Goal: Obtain resource: Obtain resource

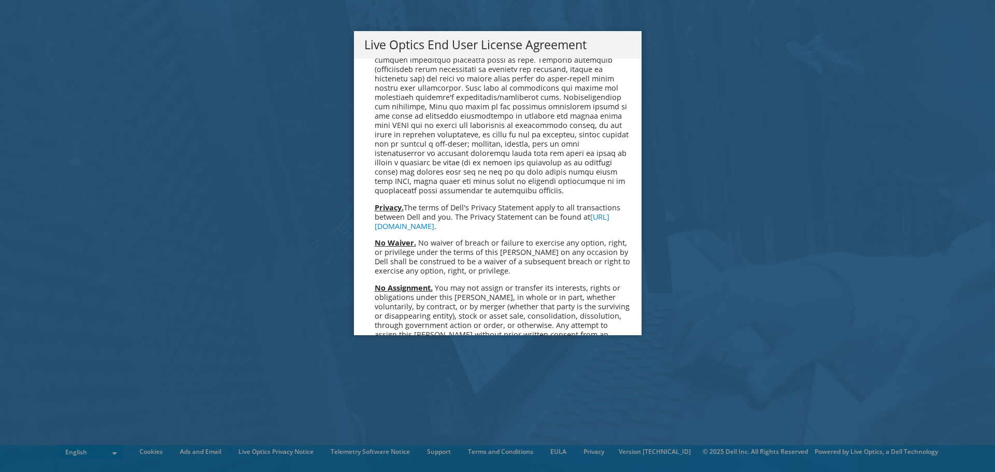
scroll to position [3919, 0]
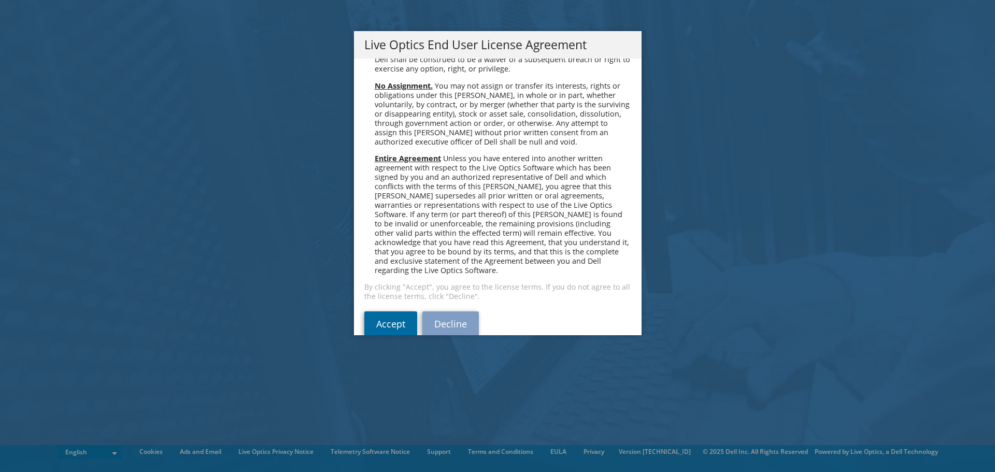
click at [382, 311] on link "Accept" at bounding box center [390, 323] width 53 height 25
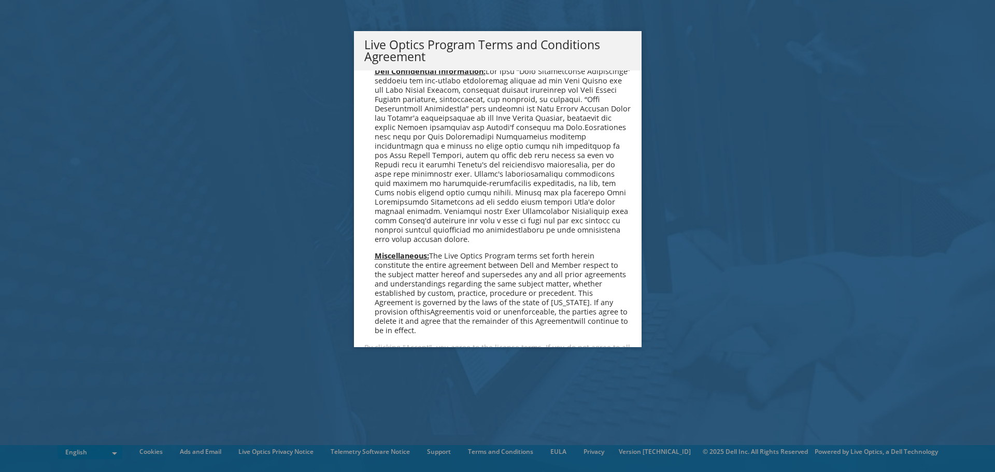
scroll to position [742, 0]
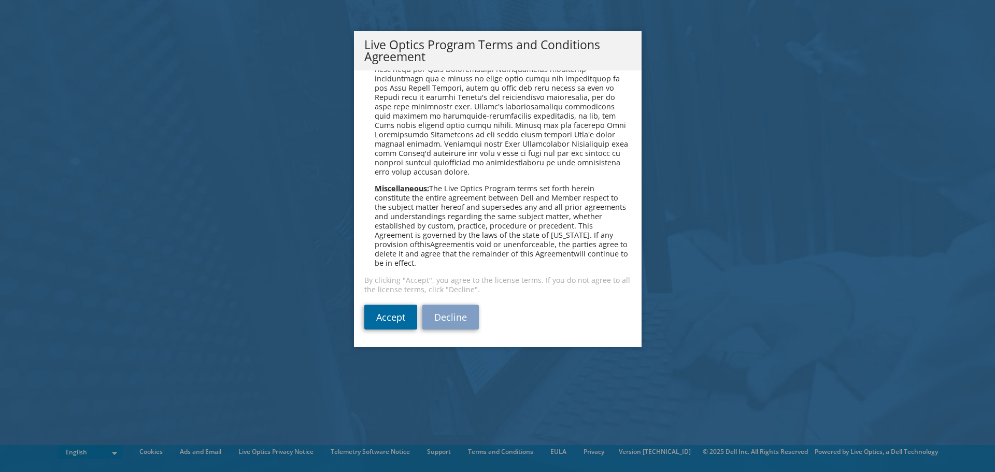
click at [370, 324] on link "Accept" at bounding box center [390, 317] width 53 height 25
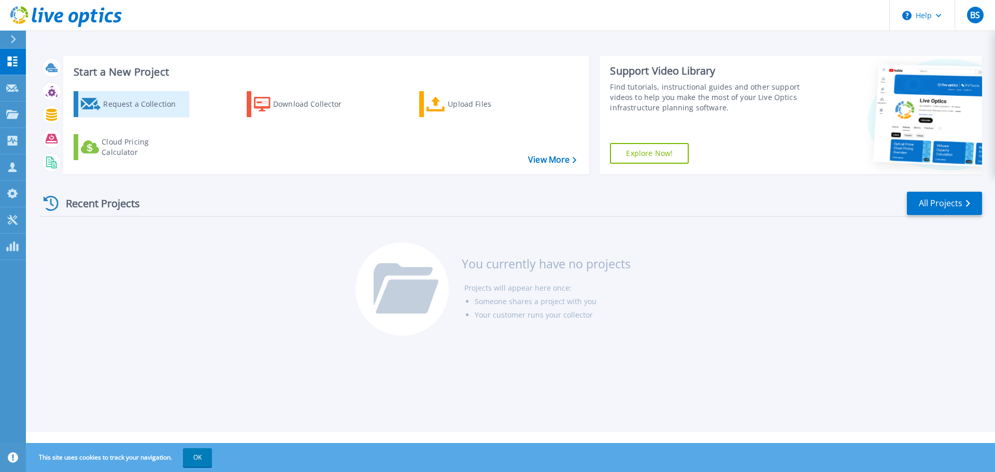
click at [160, 112] on div "Request a Collection" at bounding box center [144, 104] width 83 height 21
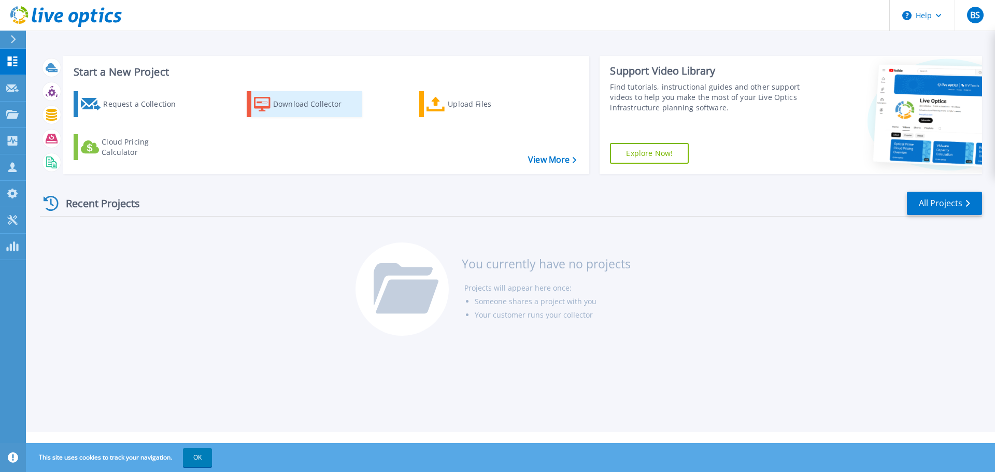
click at [278, 99] on div "Download Collector" at bounding box center [314, 104] width 83 height 21
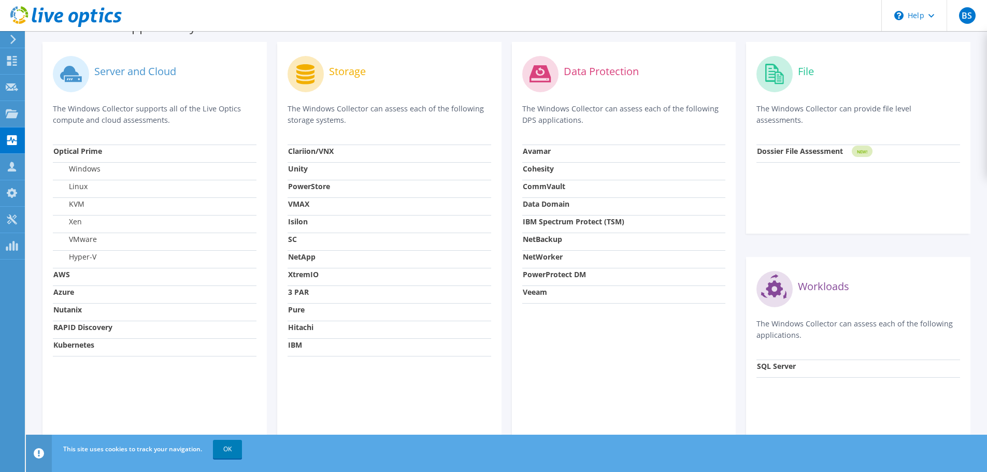
scroll to position [334, 0]
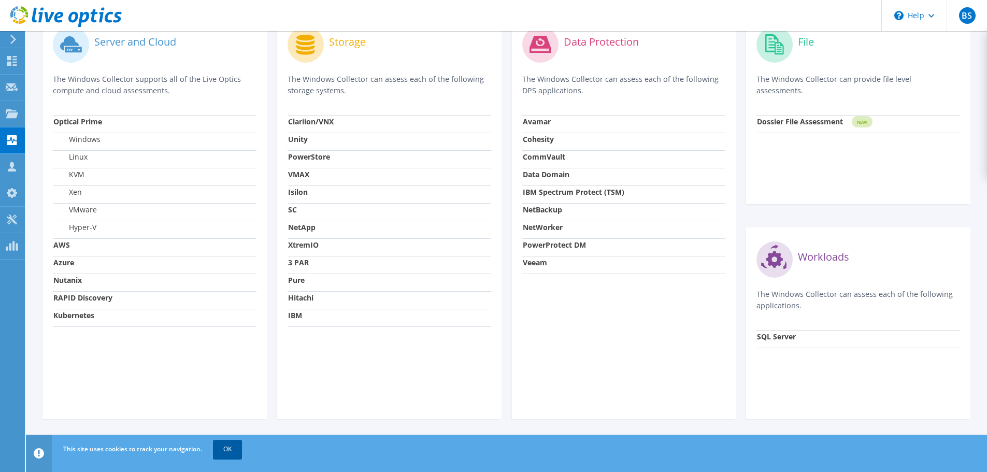
click at [227, 449] on link "OK" at bounding box center [227, 449] width 29 height 19
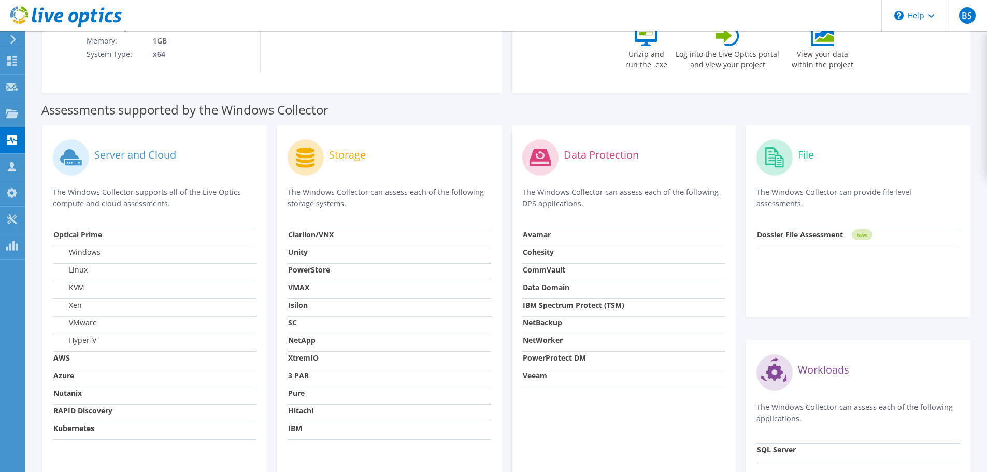
scroll to position [0, 0]
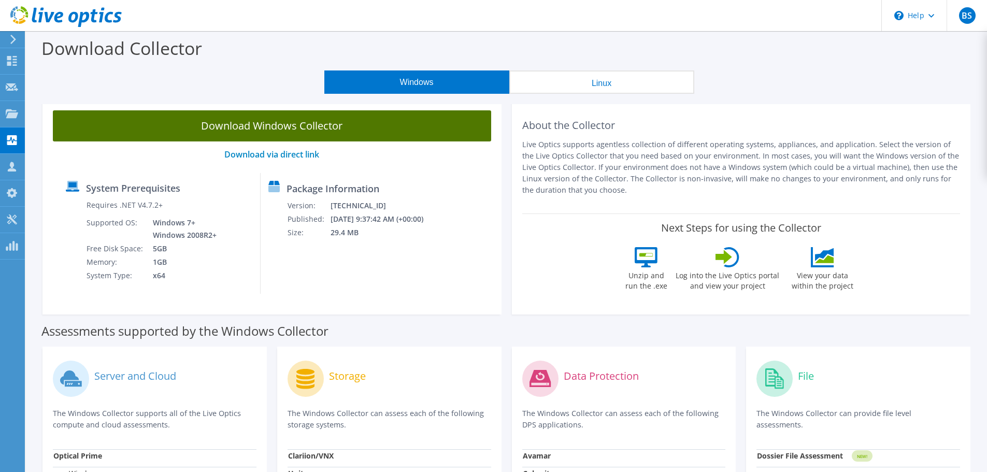
click at [298, 133] on link "Download Windows Collector" at bounding box center [272, 125] width 438 height 31
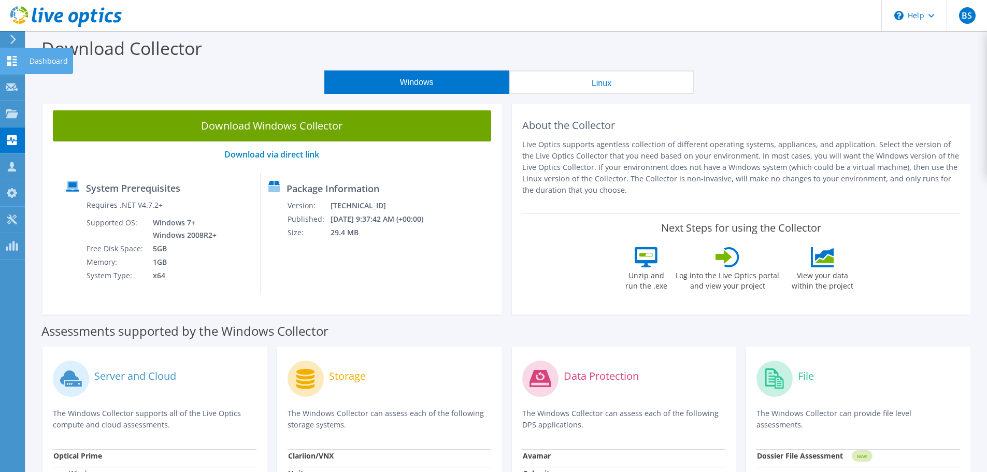
click at [14, 66] on div at bounding box center [12, 61] width 12 height 11
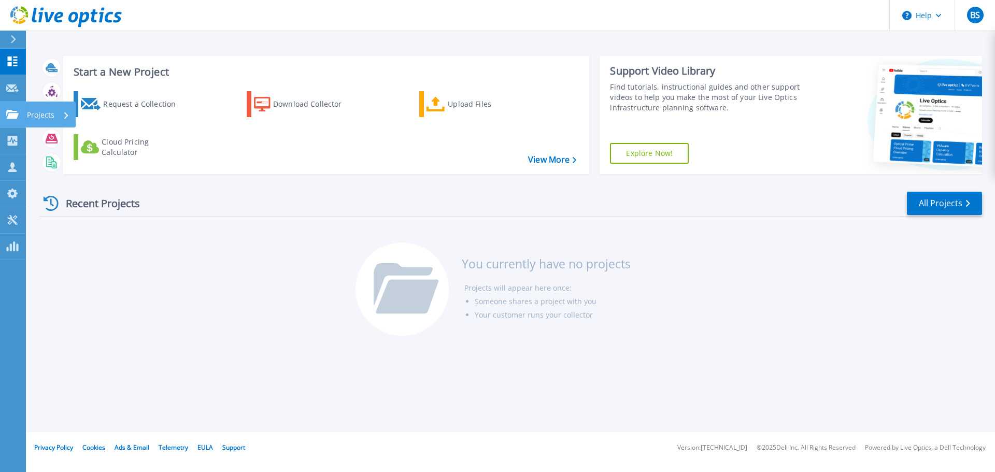
click at [11, 110] on icon at bounding box center [12, 114] width 12 height 9
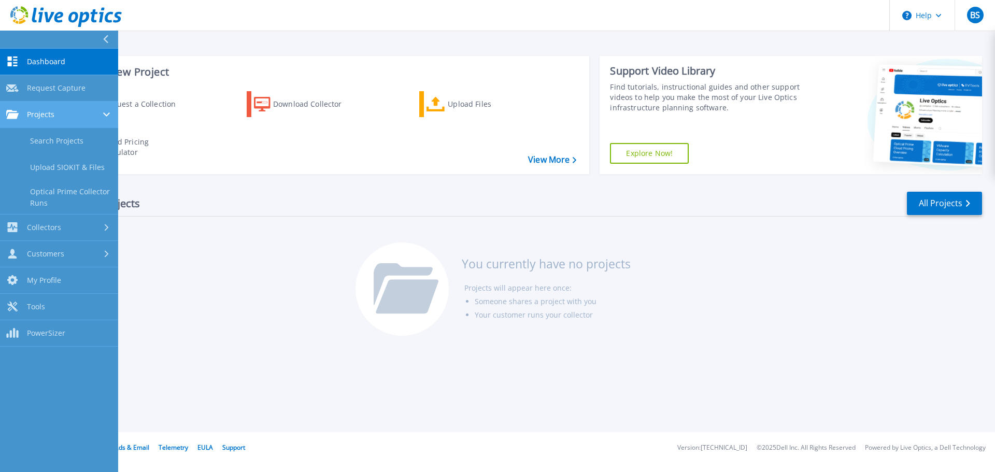
click at [58, 120] on link "Projects Projects" at bounding box center [59, 115] width 118 height 26
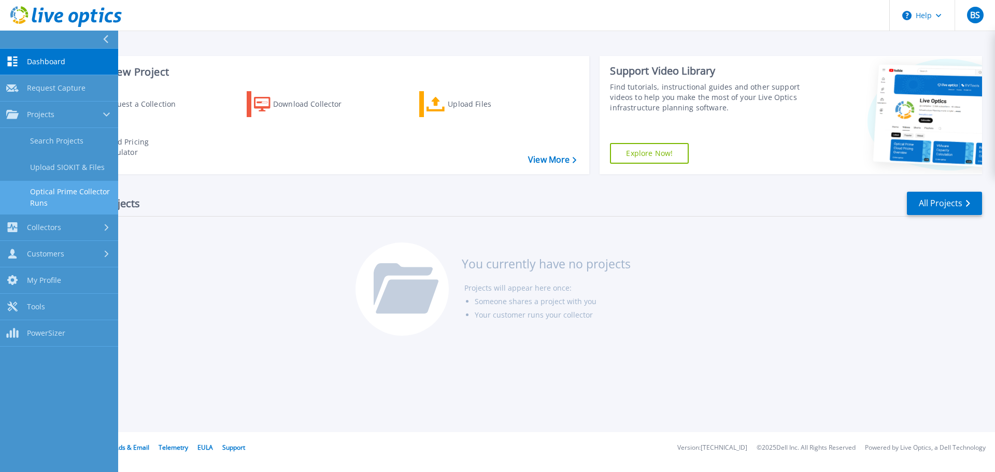
click at [58, 197] on link "Optical Prime Collector Runs" at bounding box center [59, 197] width 118 height 33
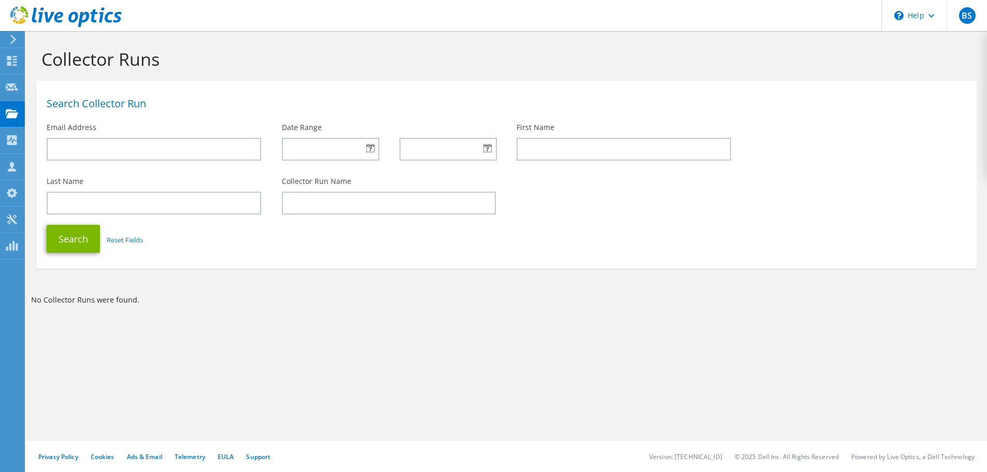
click at [10, 41] on icon at bounding box center [13, 39] width 8 height 9
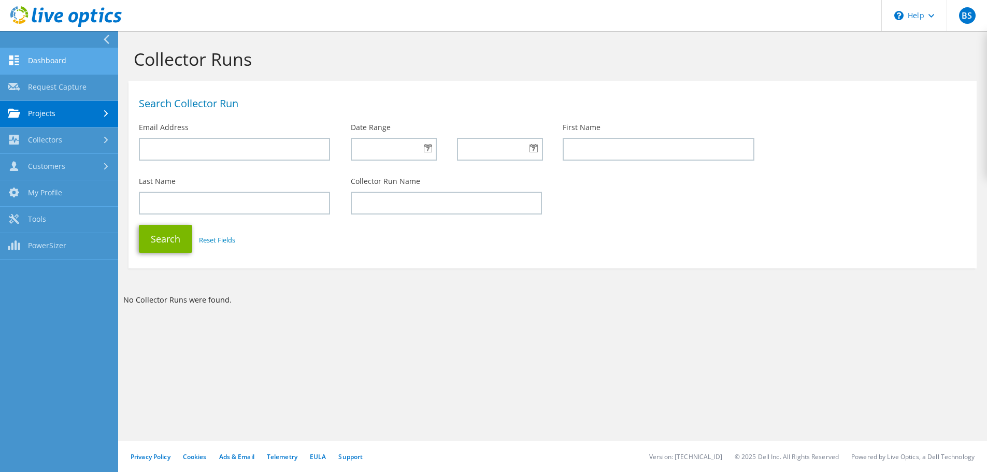
click at [52, 61] on link "Dashboard" at bounding box center [59, 61] width 118 height 26
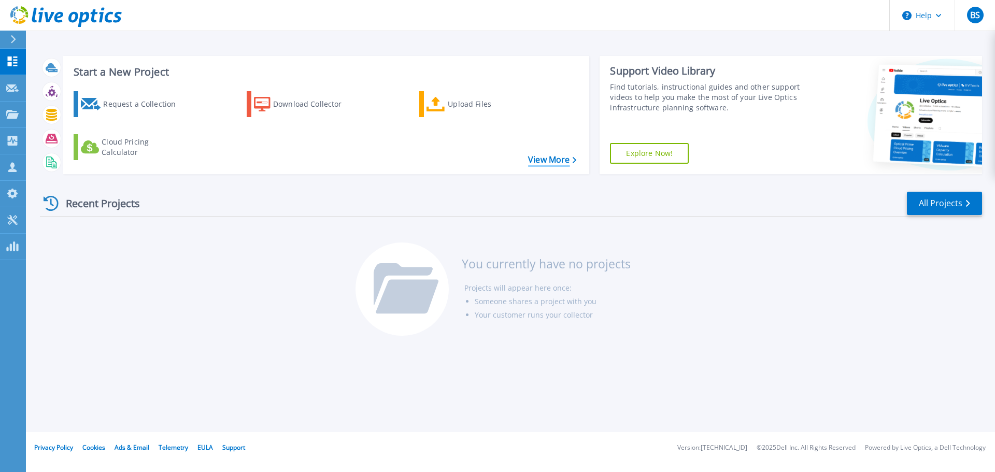
click at [553, 156] on link "View More" at bounding box center [552, 160] width 48 height 10
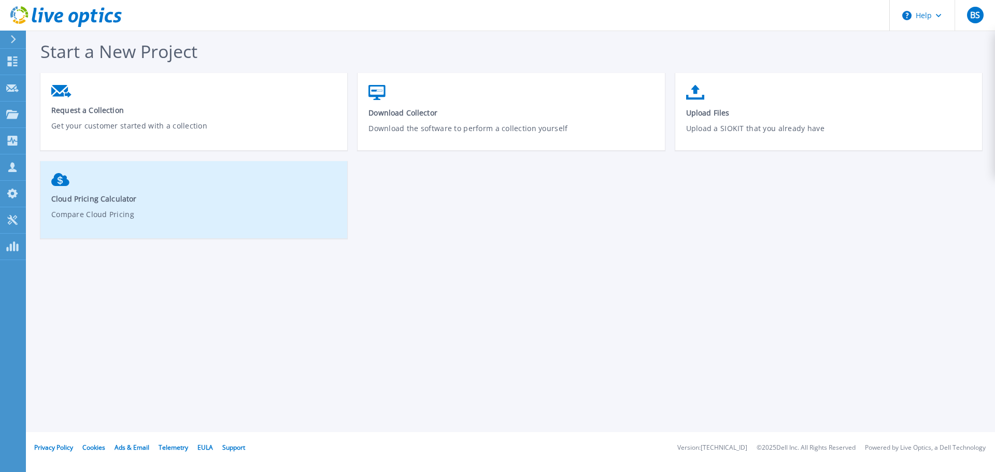
click at [114, 205] on link "Cloud Pricing Calculator Compare Cloud Pricing" at bounding box center [193, 204] width 307 height 73
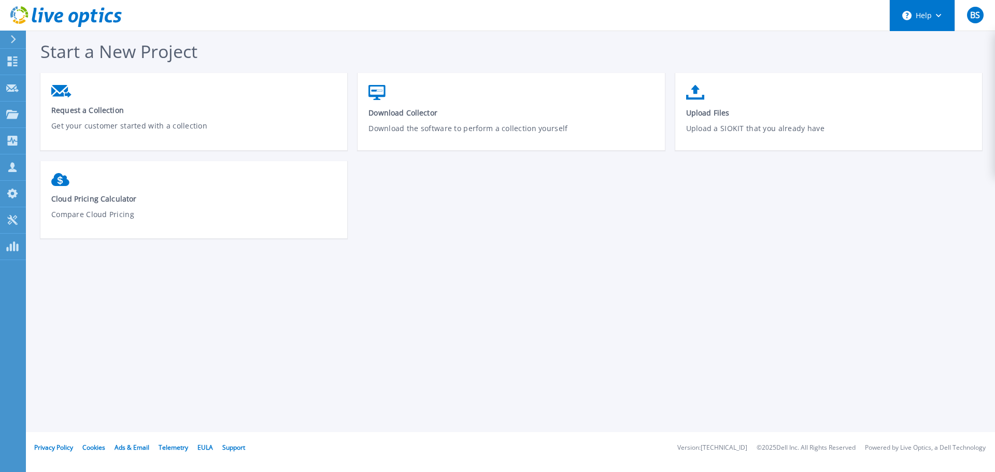
click at [933, 18] on button "Help" at bounding box center [922, 15] width 65 height 31
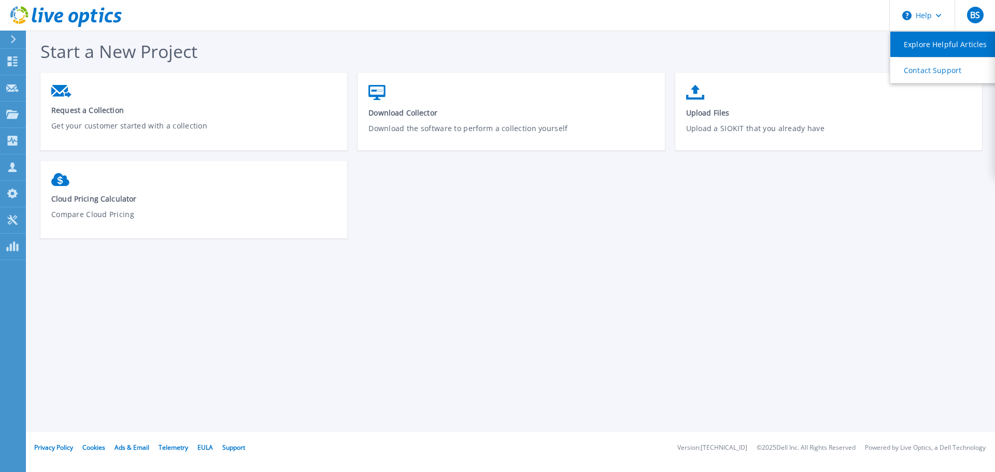
click at [933, 46] on link "Explore Helpful Articles" at bounding box center [948, 44] width 116 height 25
click at [715, 57] on div "Start a New Project Request a Collection Get your customer started with a colle…" at bounding box center [516, 144] width 952 height 210
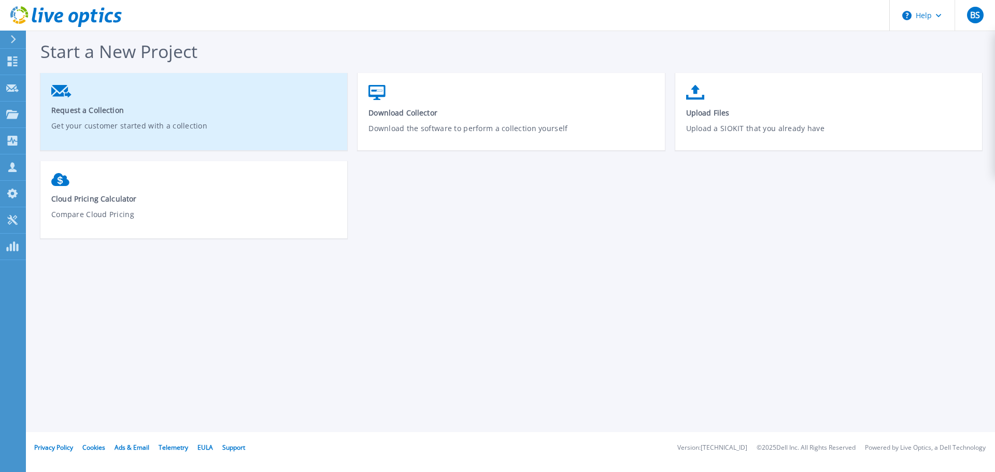
click at [227, 119] on link "Request a Collection Get your customer started with a collection" at bounding box center [193, 116] width 307 height 72
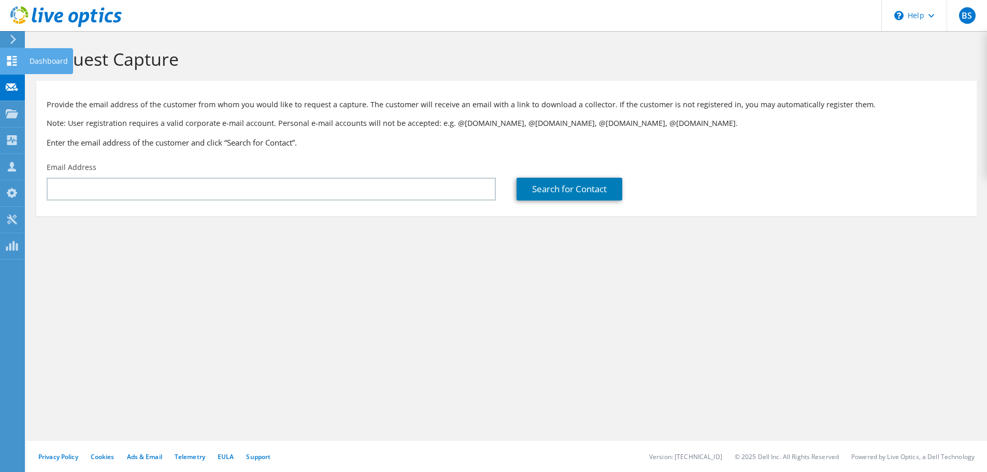
click at [10, 59] on use at bounding box center [12, 61] width 10 height 10
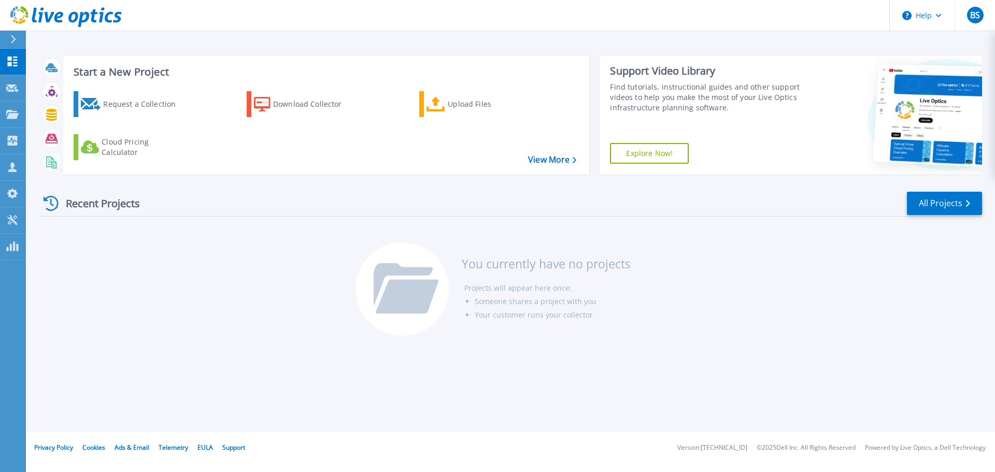
click at [646, 152] on link "Explore Now!" at bounding box center [649, 153] width 79 height 21
click at [8, 61] on icon at bounding box center [13, 61] width 10 height 10
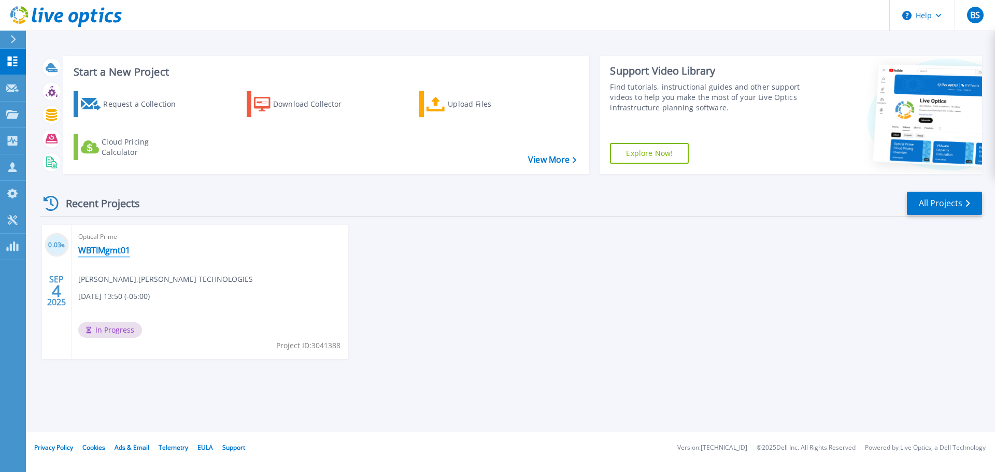
click at [91, 250] on link "WBTIMgmt01" at bounding box center [104, 250] width 52 height 10
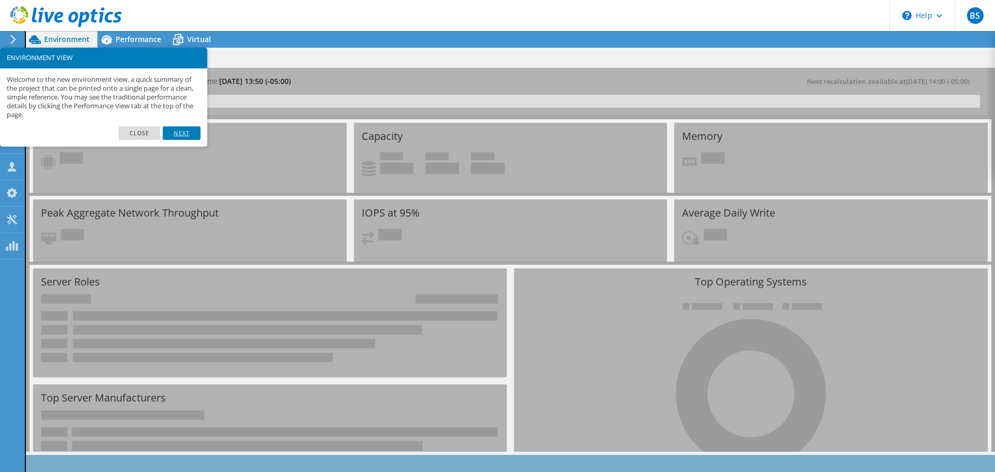
click at [172, 134] on link "Next" at bounding box center [181, 132] width 37 height 13
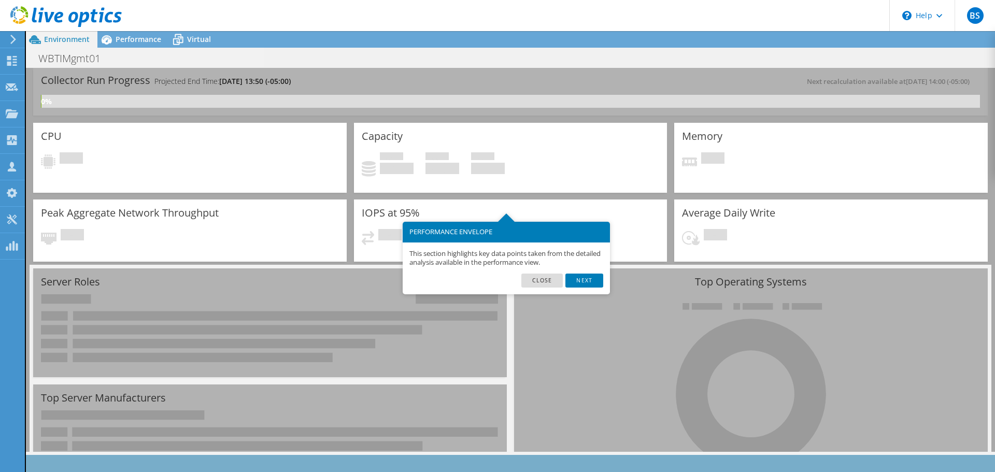
scroll to position [51, 0]
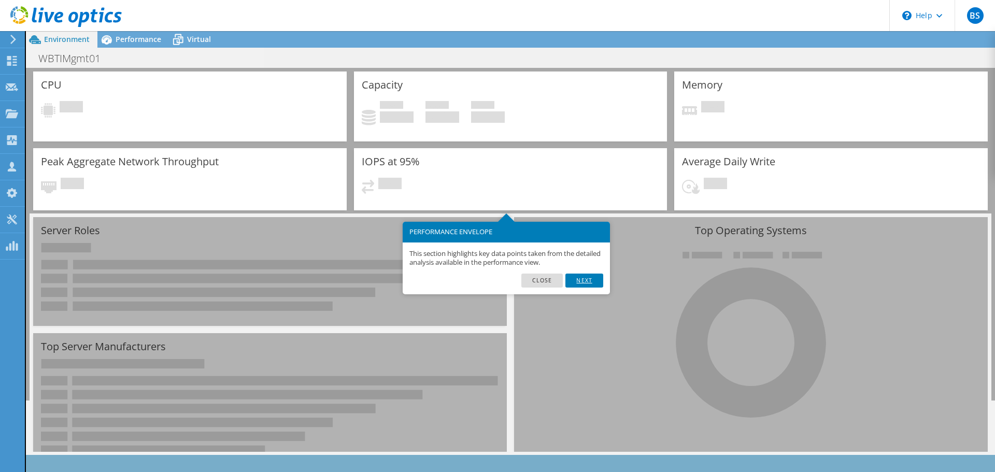
click at [587, 283] on link "Next" at bounding box center [583, 280] width 37 height 13
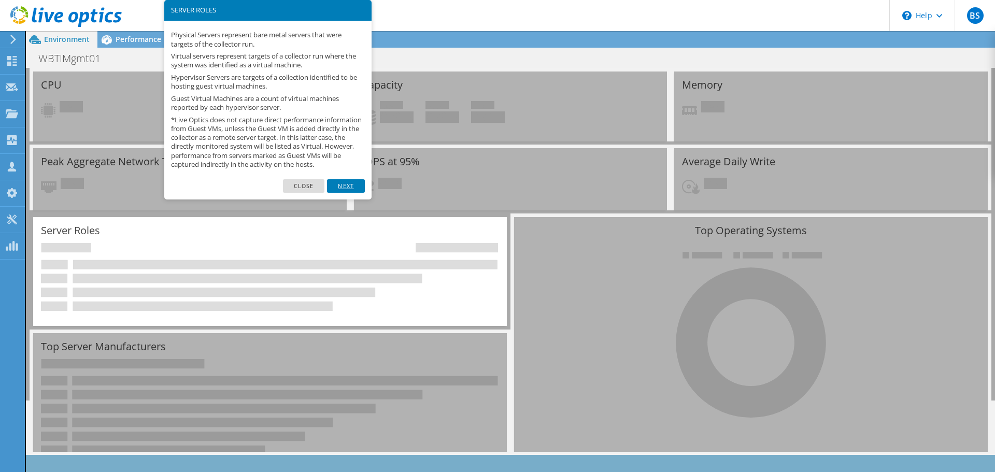
click at [345, 193] on link "Next" at bounding box center [345, 185] width 37 height 13
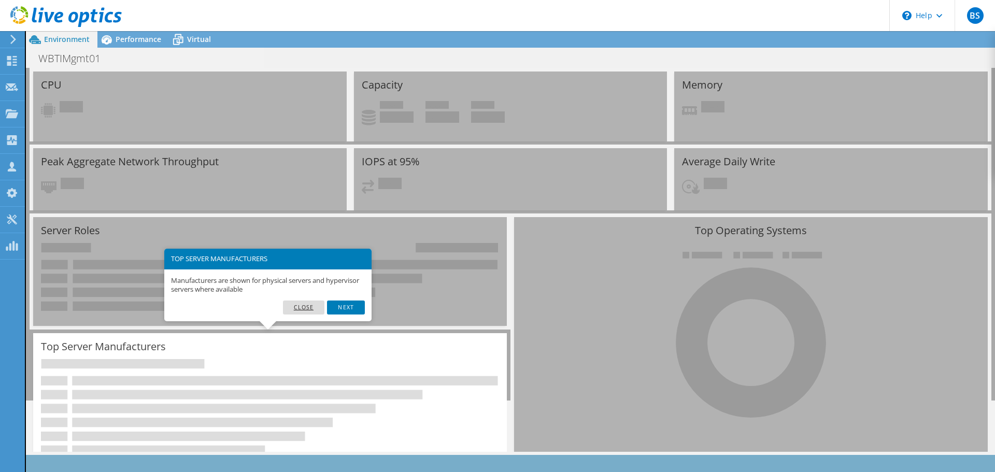
click at [307, 307] on link "Close" at bounding box center [304, 307] width 42 height 13
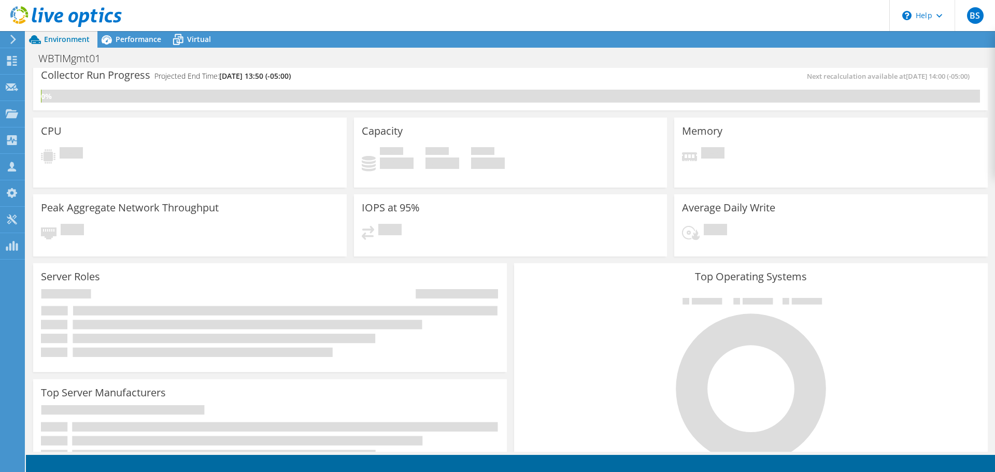
scroll to position [0, 0]
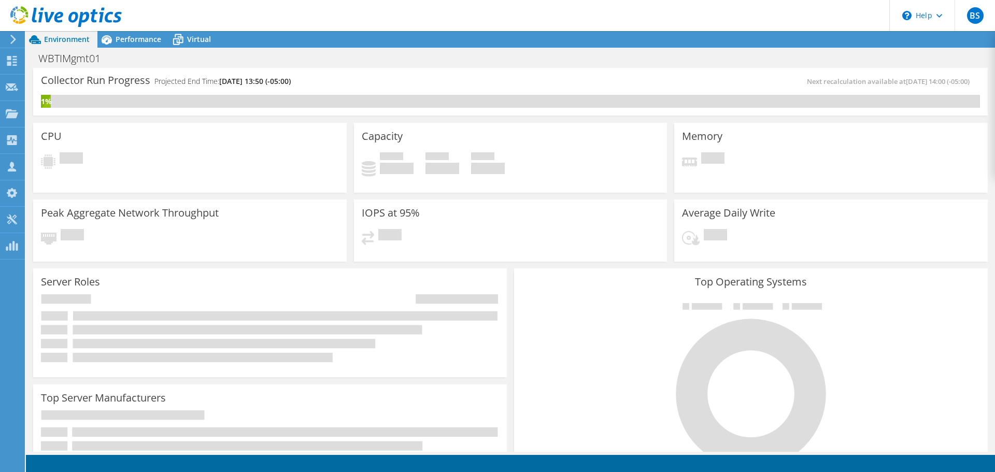
click at [824, 86] on span "Next recalculation available at 09/04/2025, 14:00 (-05:00)" at bounding box center [891, 81] width 168 height 9
click at [68, 38] on span "Environment" at bounding box center [67, 39] width 46 height 10
